Goal: Information Seeking & Learning: Compare options

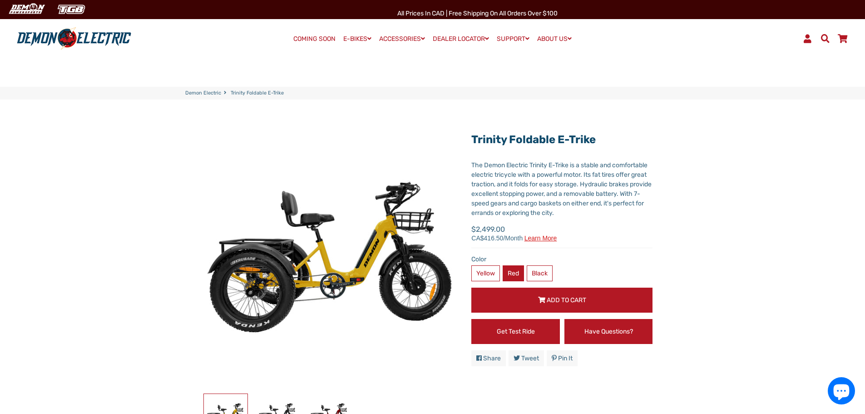
click at [515, 270] on label "Red" at bounding box center [513, 273] width 21 height 16
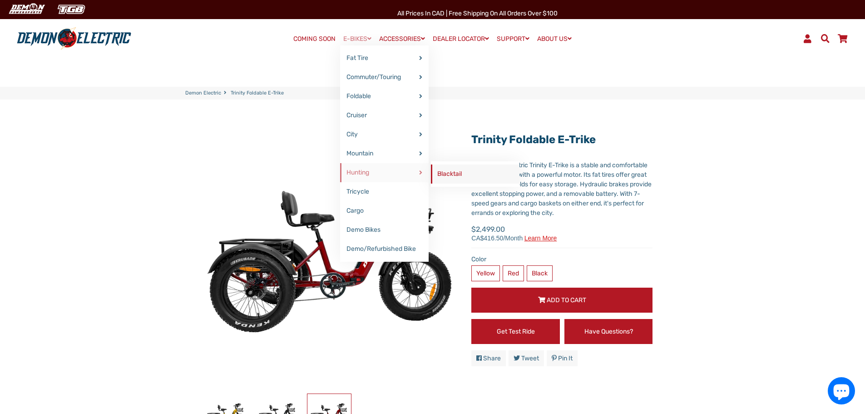
click at [447, 172] on link "Blacktail" at bounding box center [475, 173] width 89 height 19
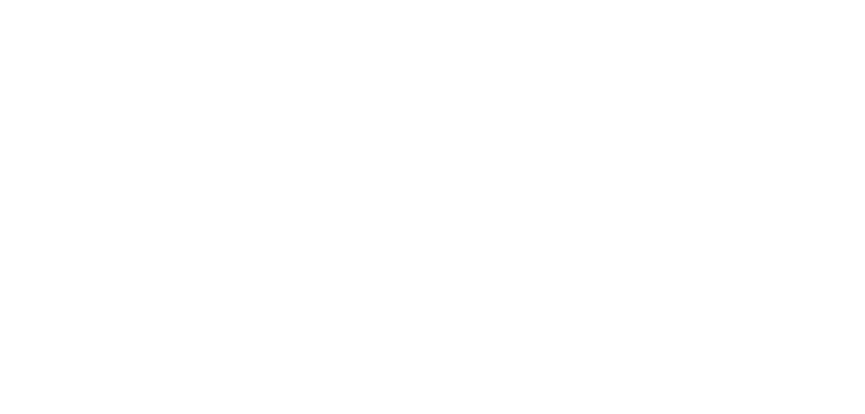
select select "******"
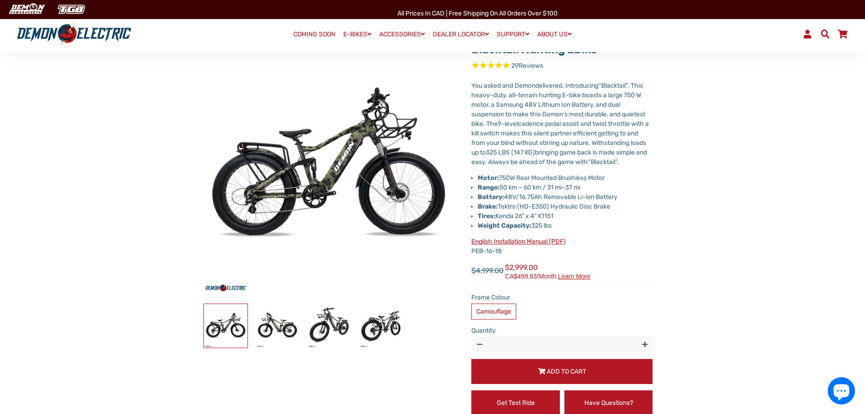
scroll to position [91, 0]
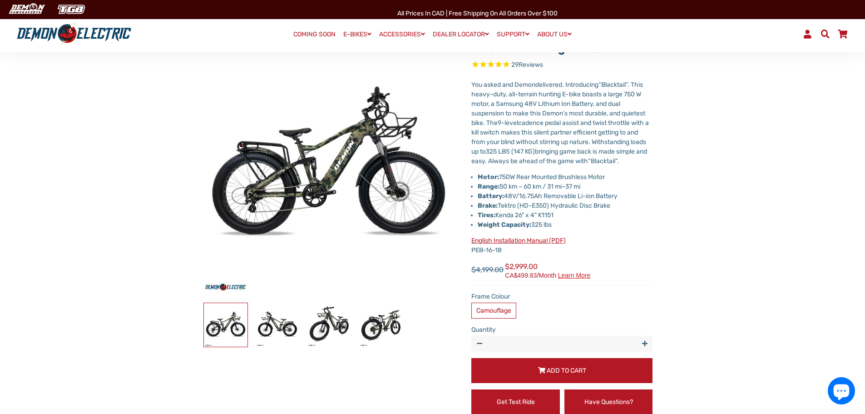
click at [558, 210] on li "Brake: Tektro (HD-E350) Hydraulic Disc Brake" at bounding box center [565, 206] width 175 height 10
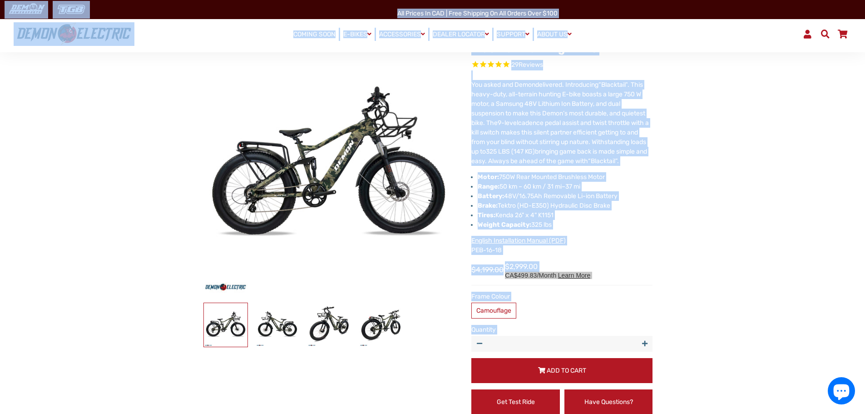
copy body "All Prices in CAD | Free shipping on all orders over $100 Menu Log In Demon Ele…"
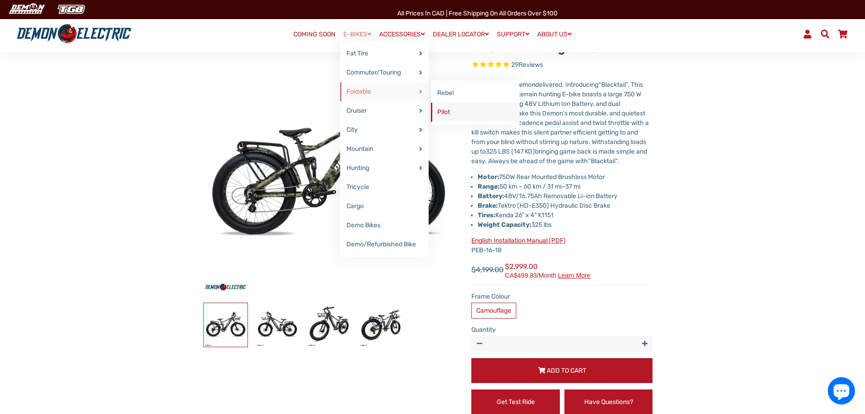
click at [450, 116] on link "Pilot" at bounding box center [475, 112] width 89 height 19
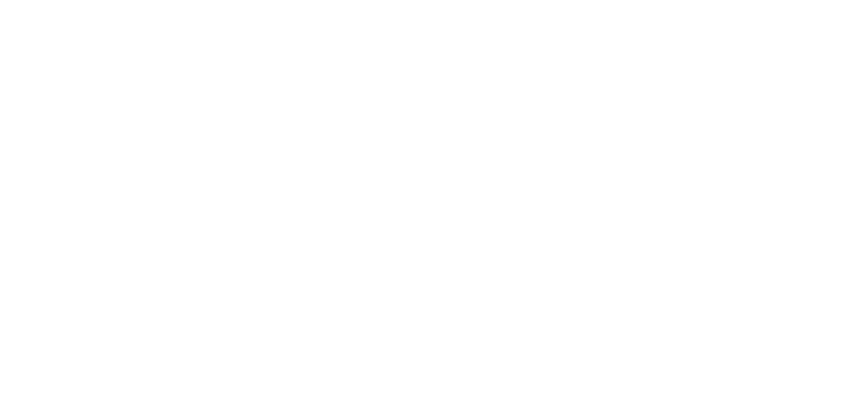
select select "******"
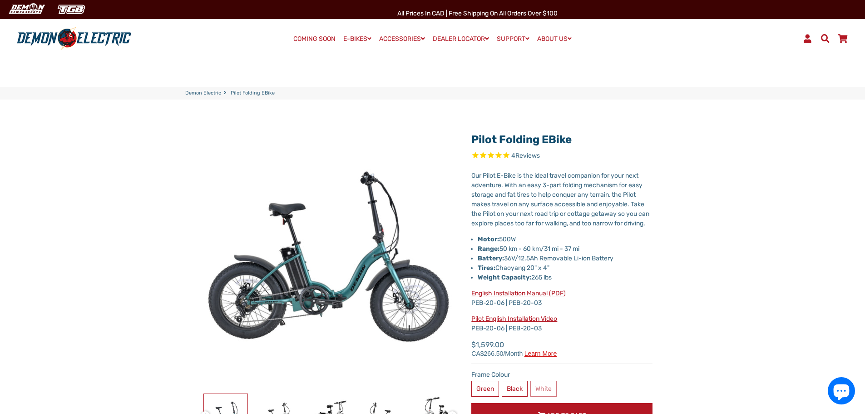
click at [516, 212] on p "Our Pilot E-Bike is the ideal travel companion for your next adventure. With an…" at bounding box center [561, 199] width 181 height 57
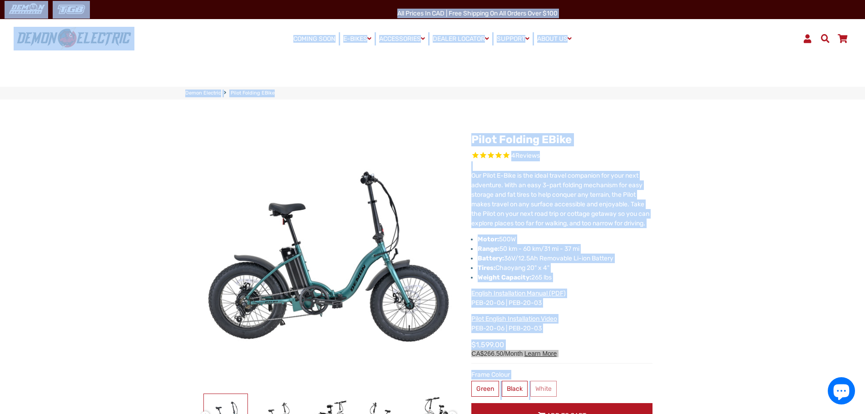
copy body "All Prices in CAD | Free shipping on all orders over $100 Menu Log In Demon Ele…"
click at [601, 273] on li "Tires: Chaoyang 20" x 4"" at bounding box center [565, 268] width 175 height 10
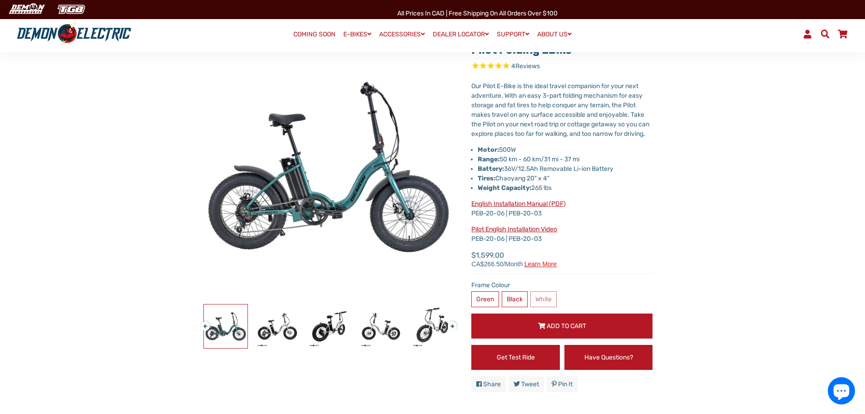
scroll to position [91, 0]
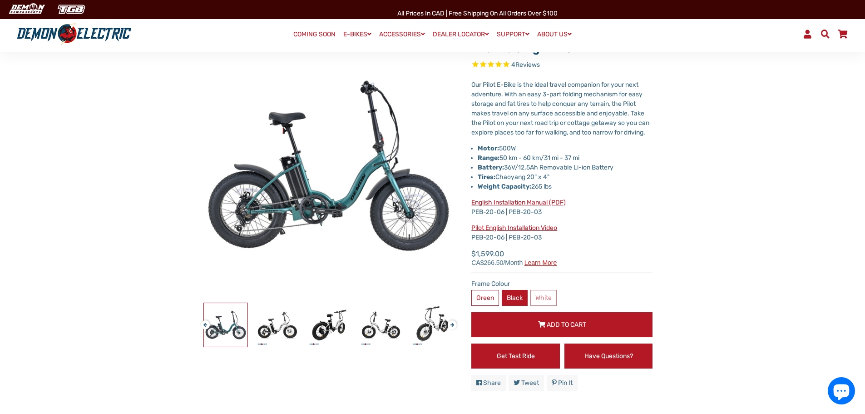
click at [513, 304] on label "Black" at bounding box center [515, 298] width 26 height 16
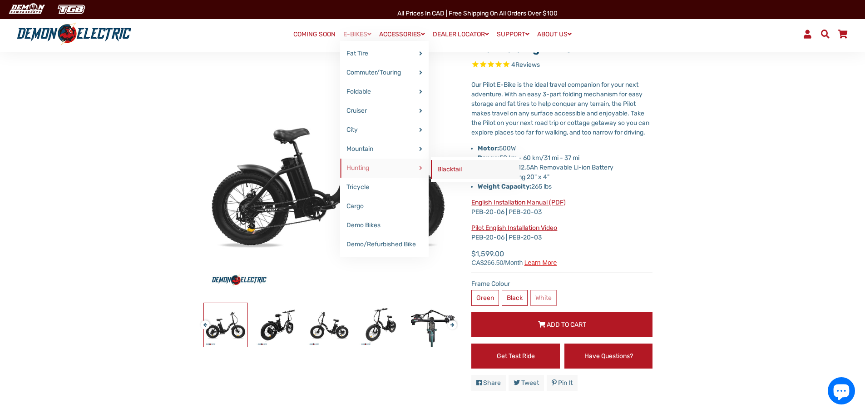
click at [451, 169] on link "Blacktail" at bounding box center [475, 169] width 89 height 19
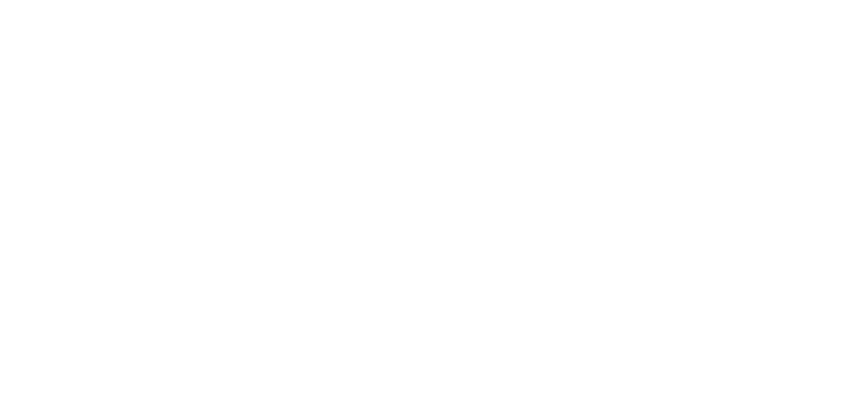
select select "******"
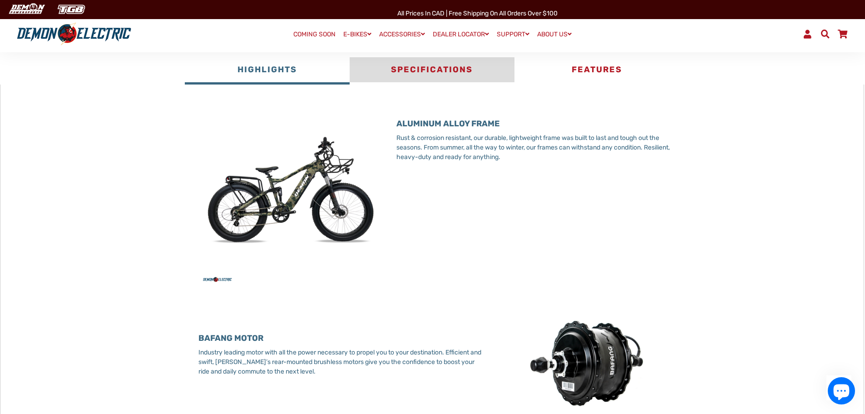
click at [447, 72] on button "Specifications" at bounding box center [432, 70] width 165 height 27
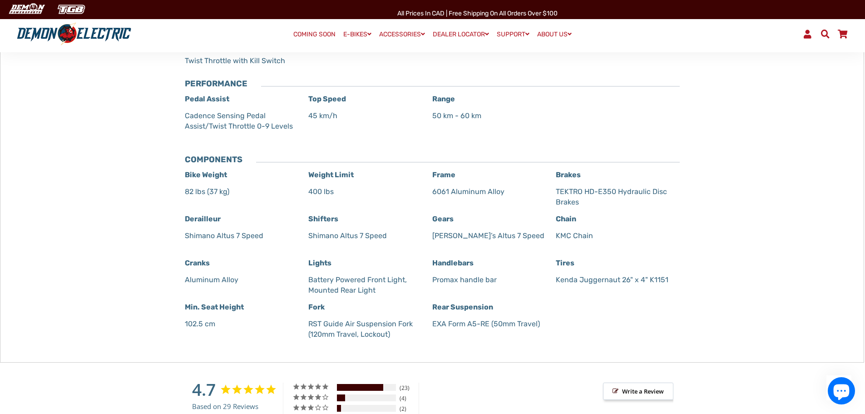
scroll to position [727, 0]
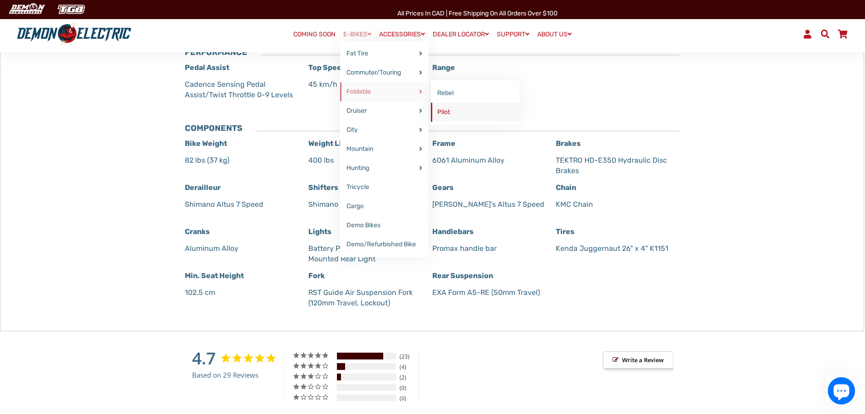
click at [447, 114] on link "Pilot" at bounding box center [475, 112] width 89 height 19
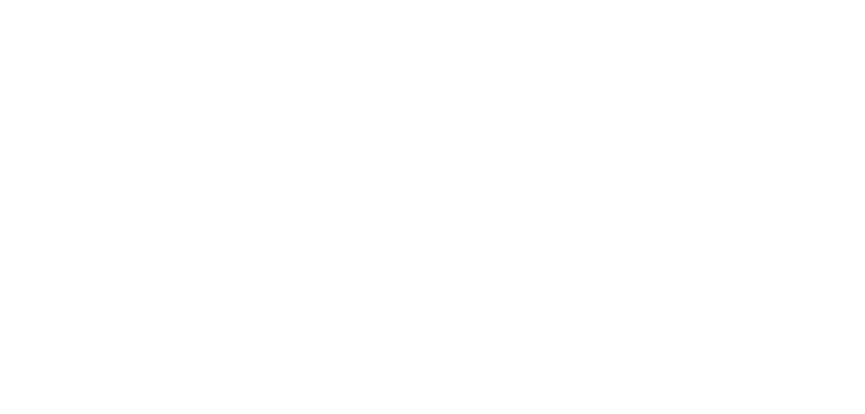
select select "******"
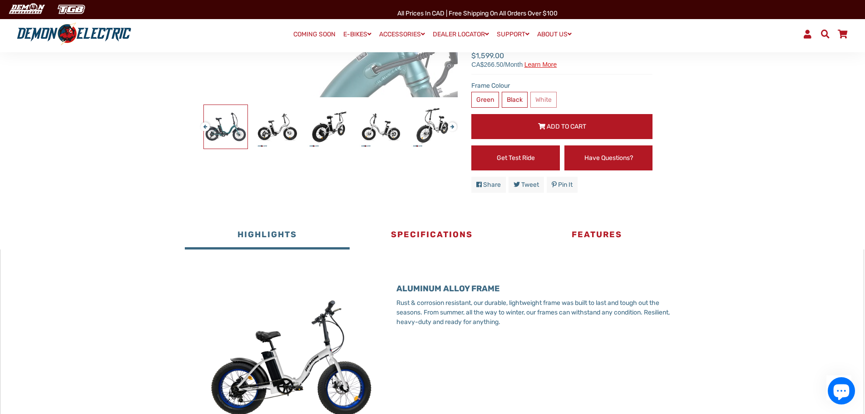
scroll to position [318, 0]
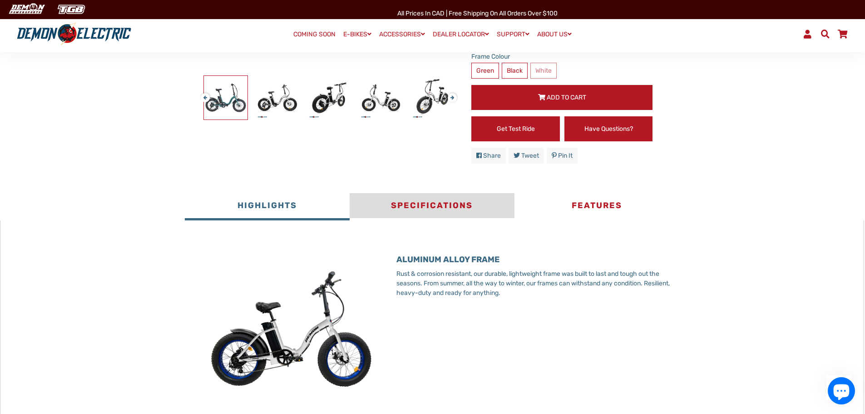
click at [412, 220] on button "Specifications" at bounding box center [432, 206] width 165 height 27
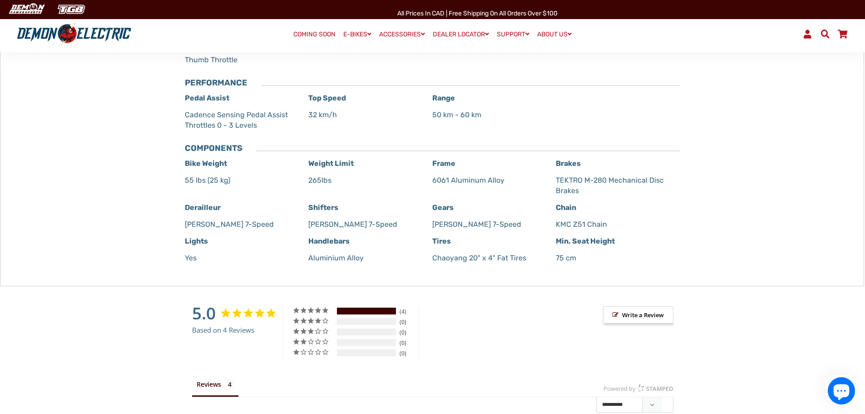
scroll to position [590, 0]
